Goal: Task Accomplishment & Management: Complete application form

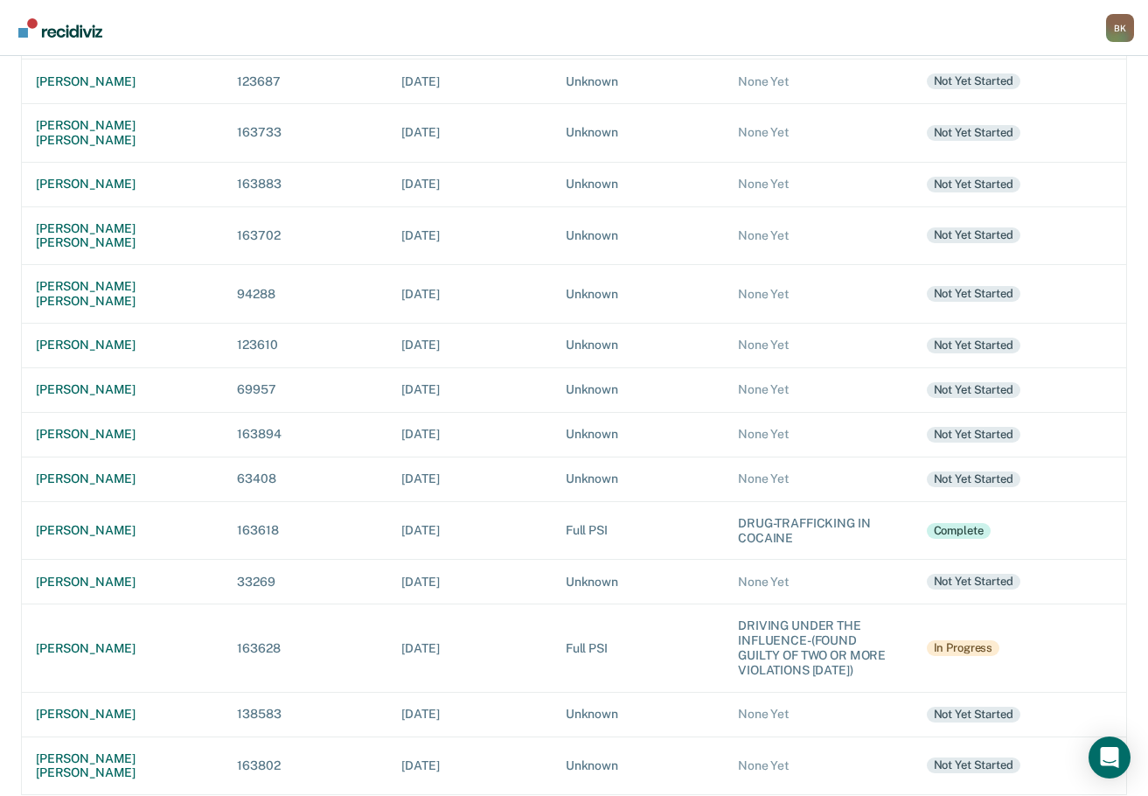
scroll to position [322, 0]
click at [72, 640] on div "[PERSON_NAME]" at bounding box center [122, 647] width 173 height 15
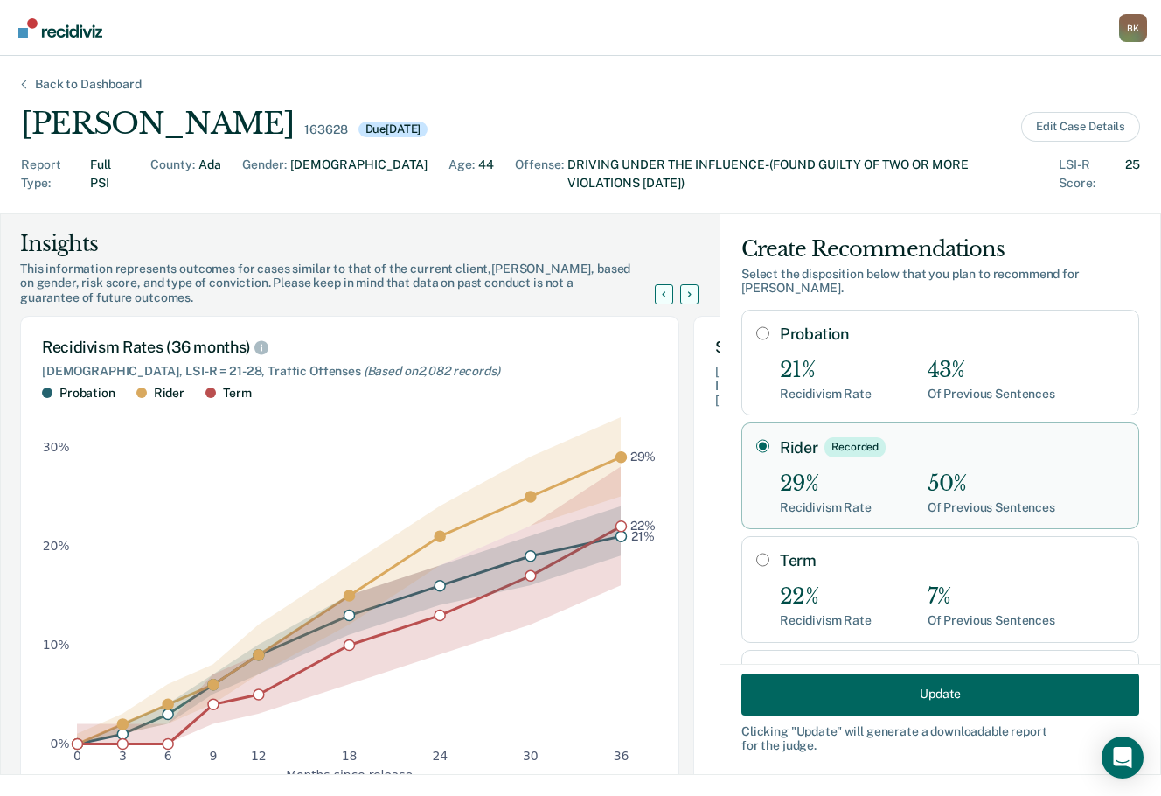
click at [757, 326] on input "Probation" at bounding box center [763, 333] width 13 height 14
radio input "true"
radio input "false"
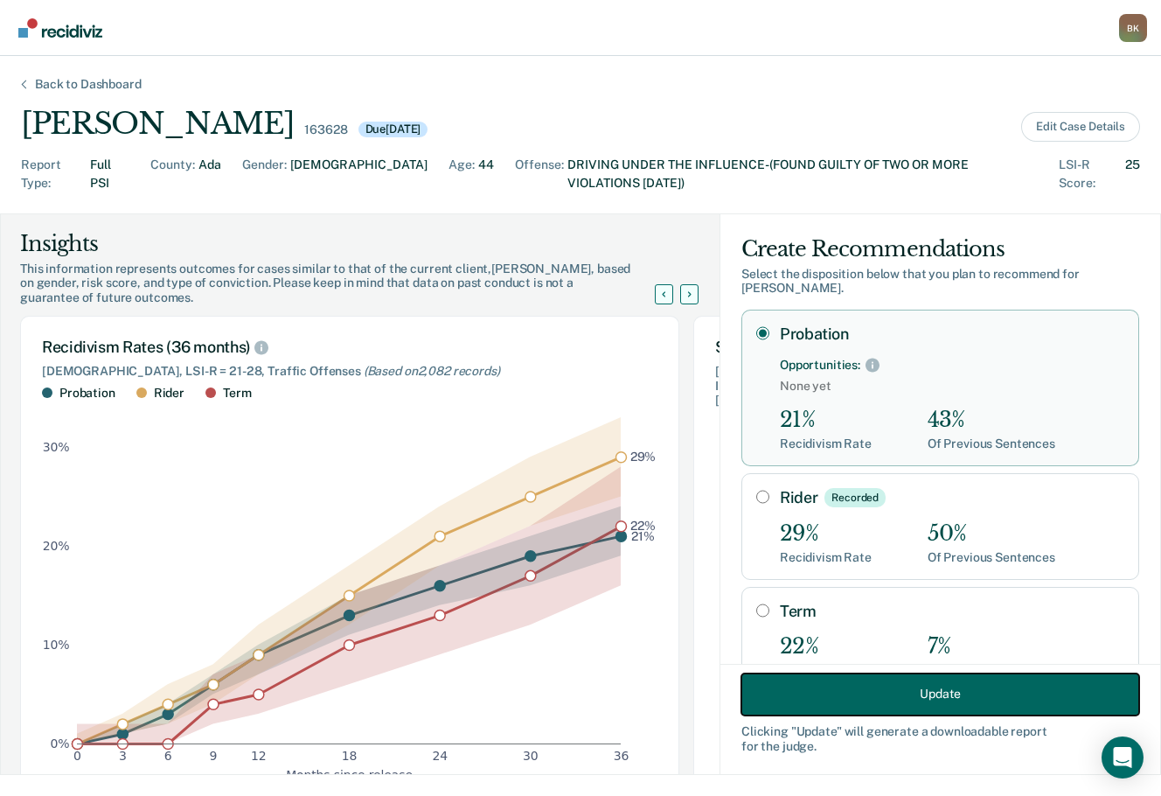
click at [966, 694] on button "Update" at bounding box center [941, 694] width 398 height 42
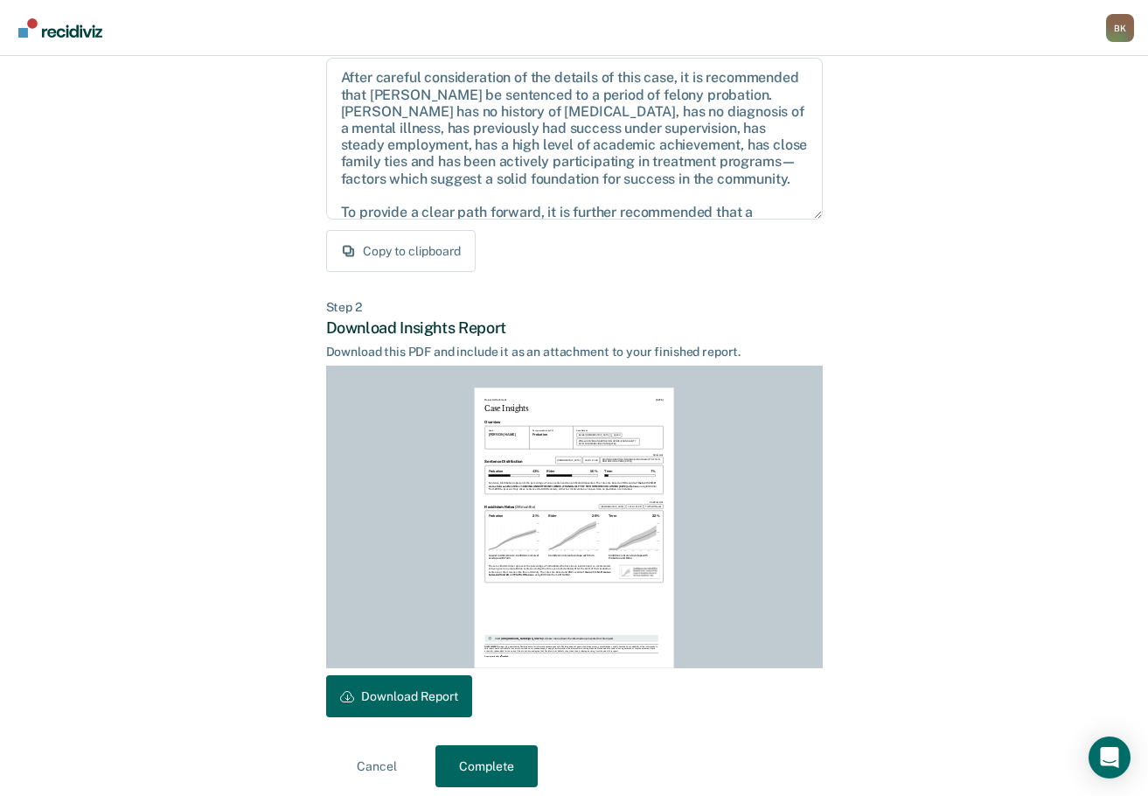
scroll to position [201, 0]
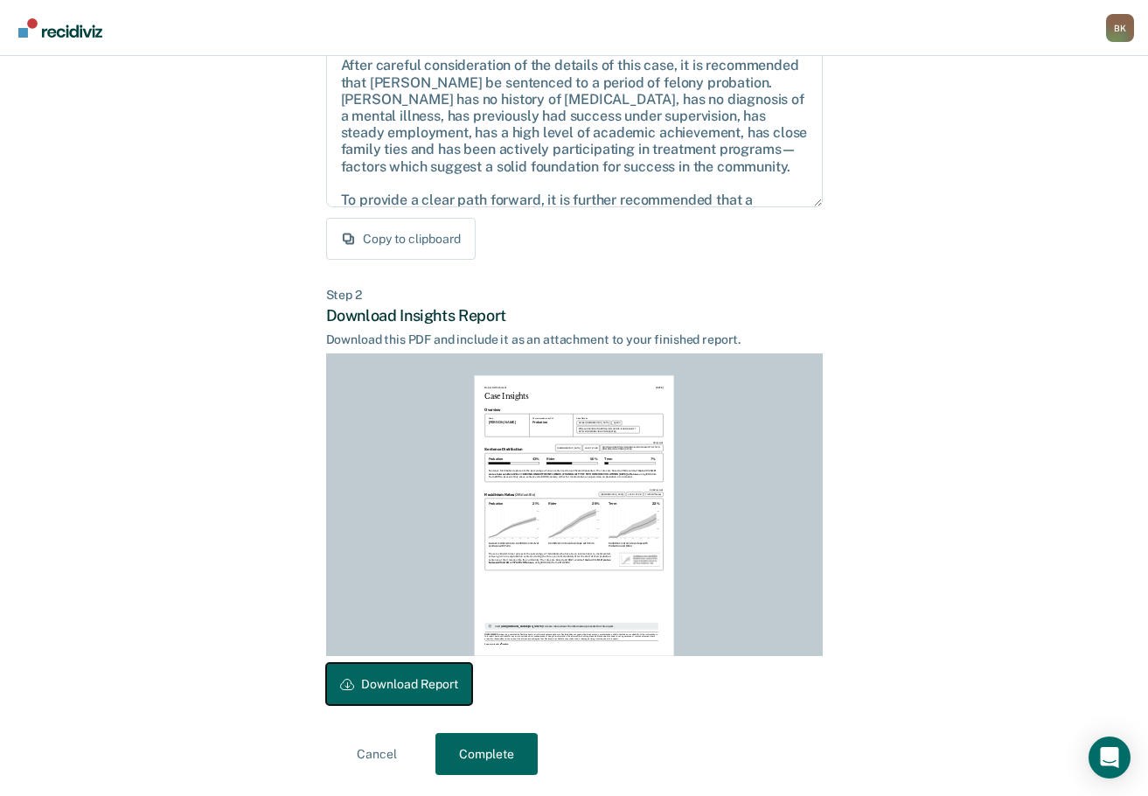
click at [415, 689] on button "Download Report" at bounding box center [399, 684] width 146 height 42
click at [494, 759] on button "Complete" at bounding box center [487, 754] width 102 height 42
